Goal: Transaction & Acquisition: Download file/media

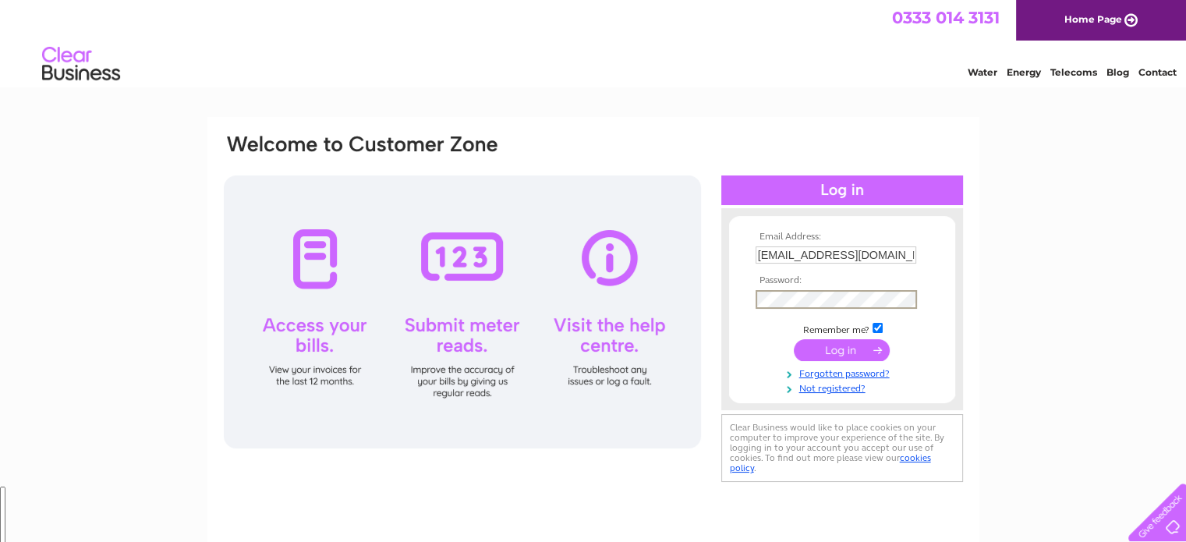
click at [892, 322] on td "Remember me?" at bounding box center [842, 329] width 181 height 16
click at [883, 323] on input "checkbox" at bounding box center [878, 326] width 10 height 10
checkbox input "false"
click at [873, 353] on input "submit" at bounding box center [842, 350] width 96 height 22
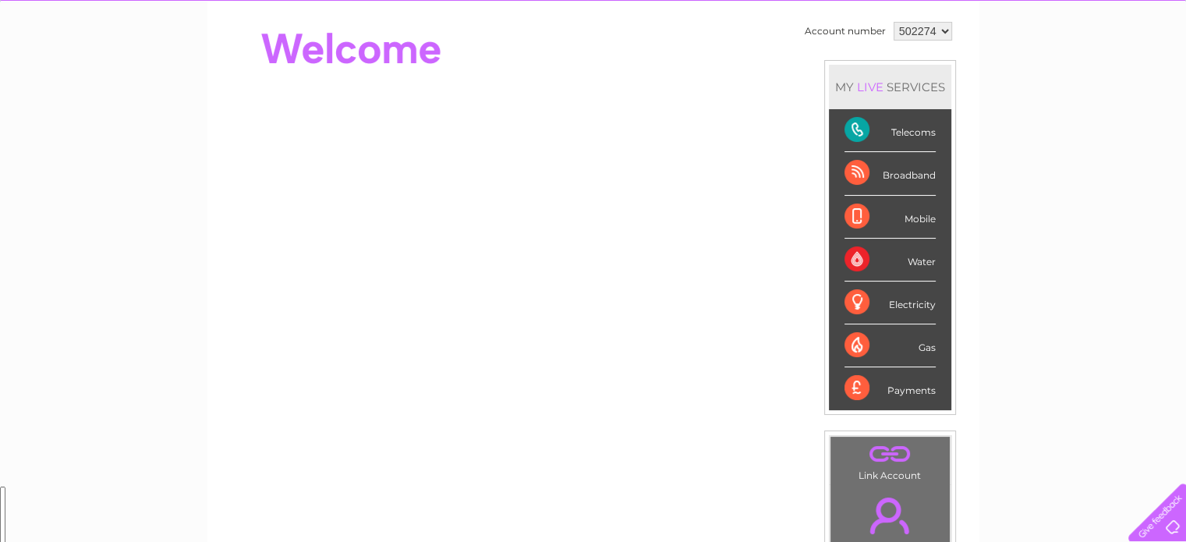
scroll to position [78, 0]
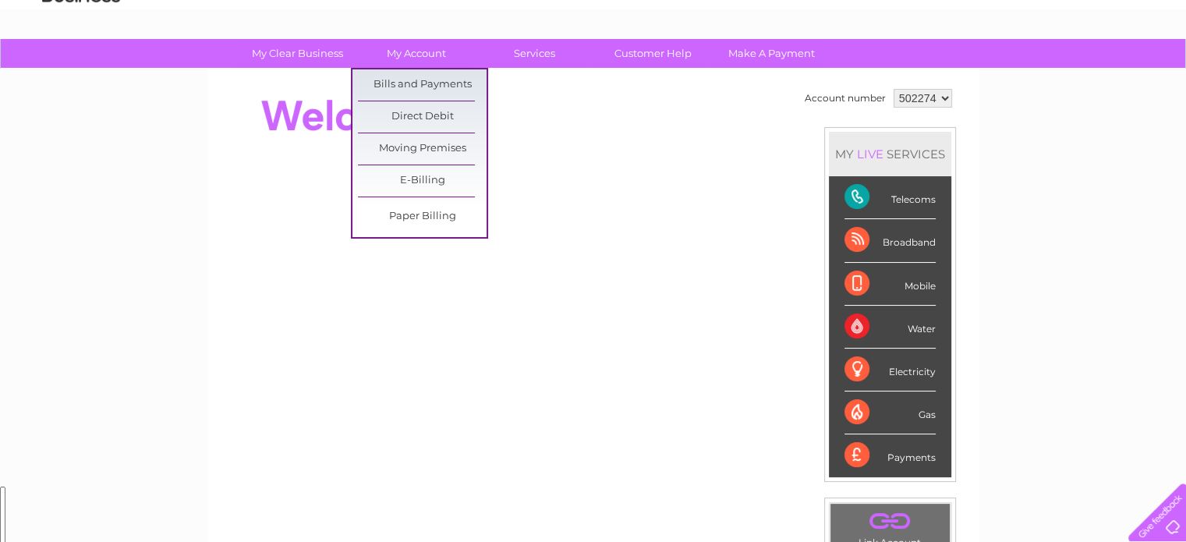
click at [400, 83] on link "Bills and Payments" at bounding box center [422, 84] width 129 height 31
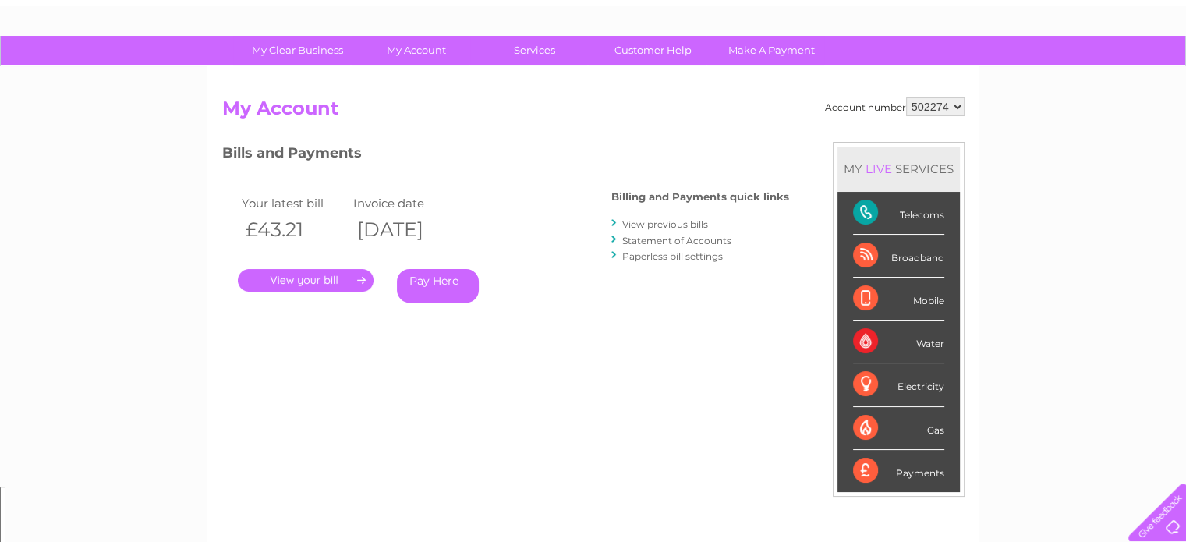
scroll to position [234, 0]
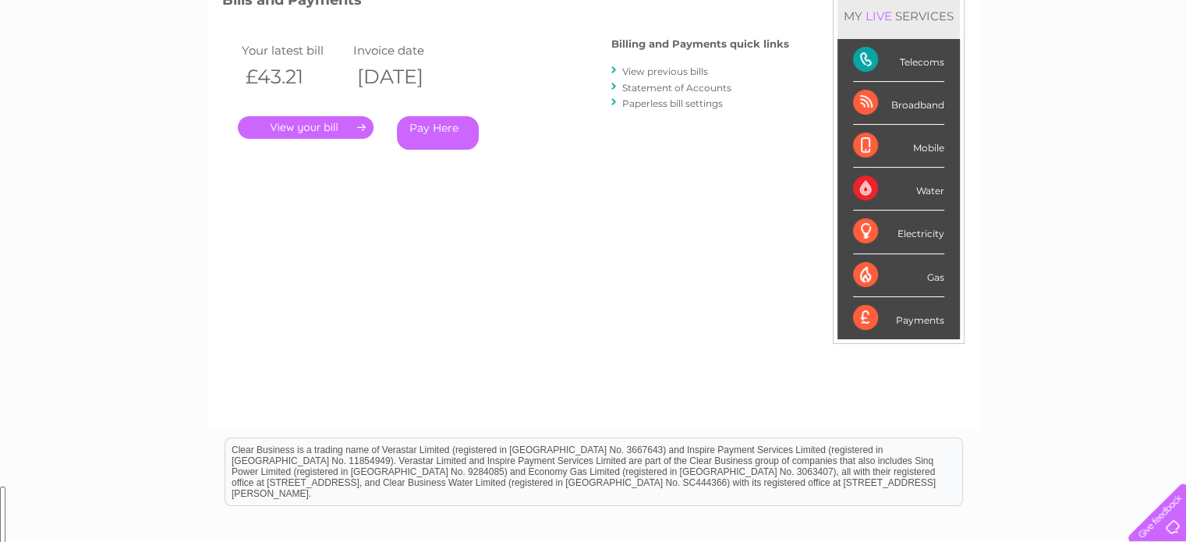
click at [673, 68] on link "View previous bills" at bounding box center [665, 72] width 86 height 12
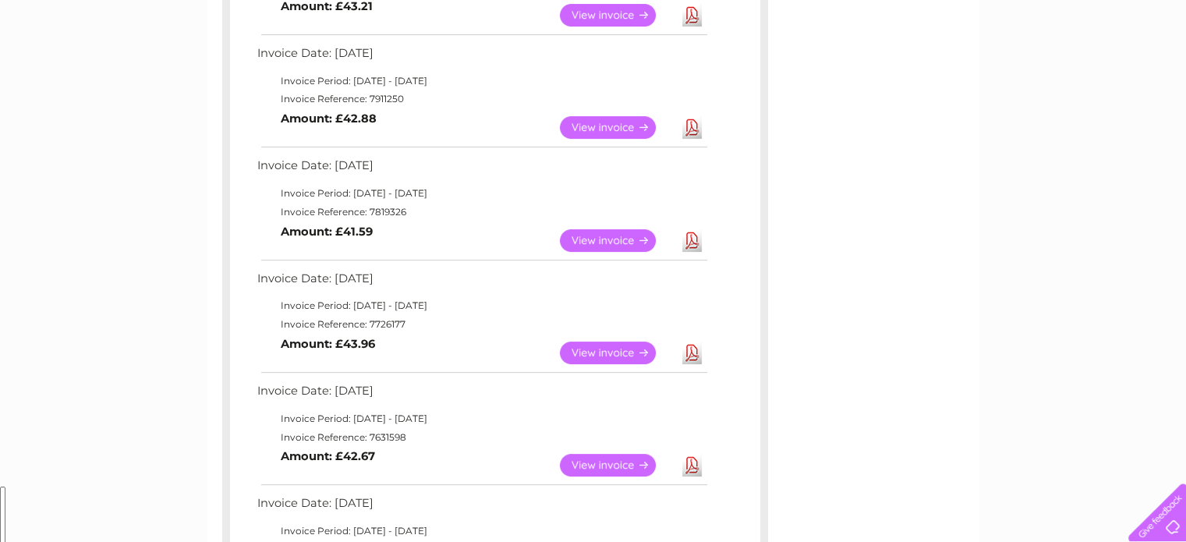
scroll to position [390, 0]
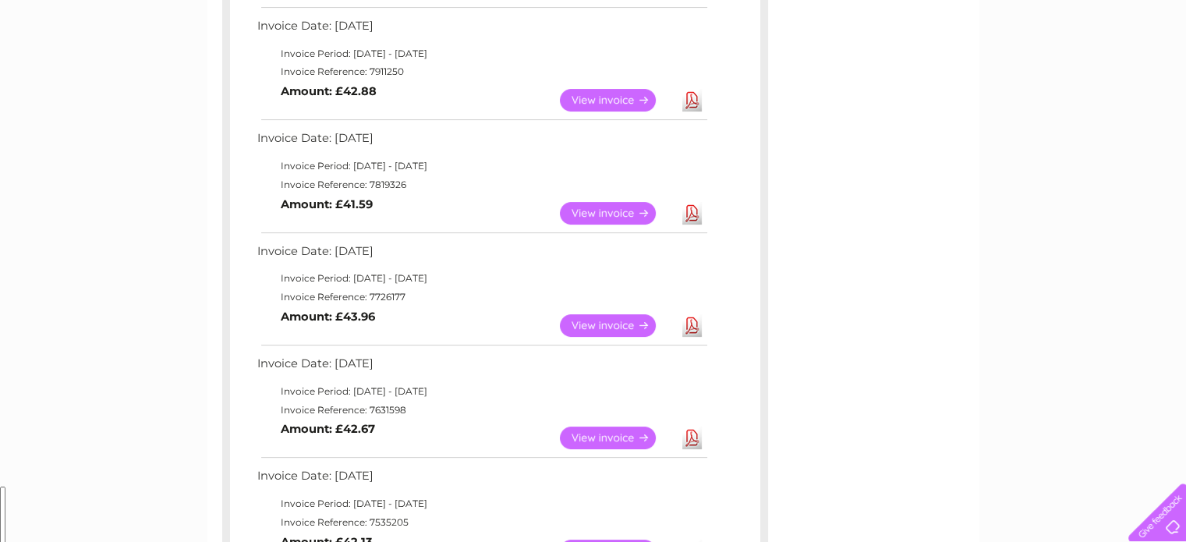
click at [687, 317] on link "Download" at bounding box center [693, 325] width 20 height 23
click at [693, 212] on link "Download" at bounding box center [693, 213] width 20 height 23
click at [688, 211] on link "Download" at bounding box center [693, 213] width 20 height 23
click at [690, 96] on link "Download" at bounding box center [693, 100] width 20 height 23
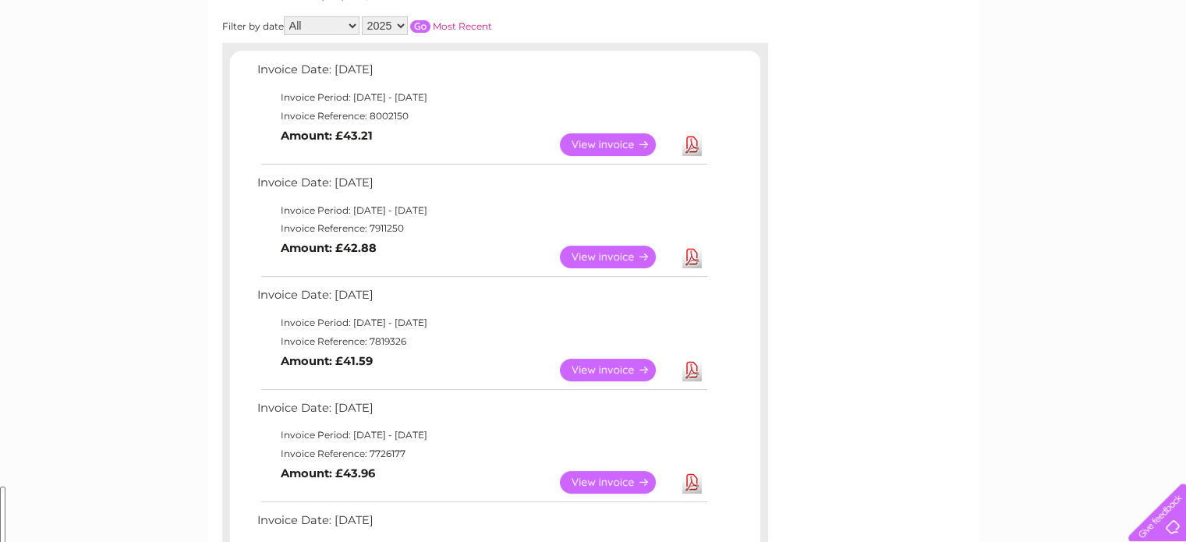
scroll to position [156, 0]
